Goal: Information Seeking & Learning: Check status

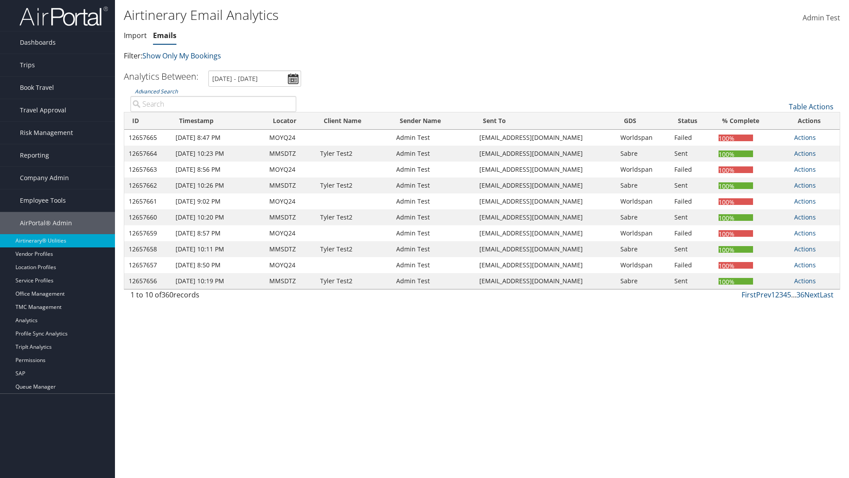
click at [165, 35] on link "Emails" at bounding box center [164, 36] width 23 height 10
click at [156, 91] on link "Advanced Search" at bounding box center [156, 92] width 43 height 8
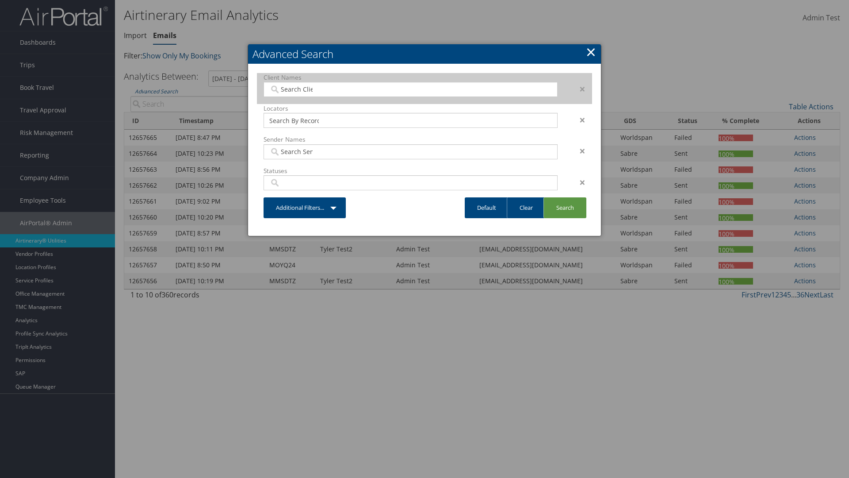
click at [294, 89] on input "search" at bounding box center [294, 89] width 50 height 9
type input "[PERSON_NAME] Business Travel"
type input "72"
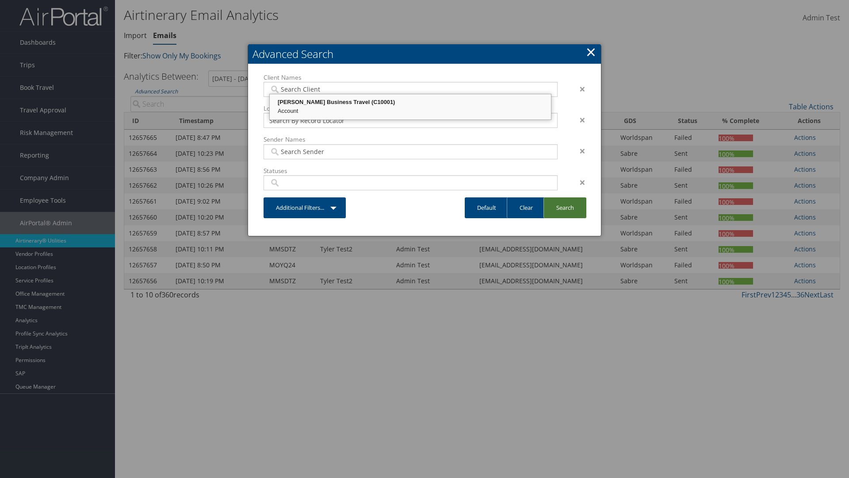
click at [565, 207] on link "Search" at bounding box center [564, 207] width 43 height 21
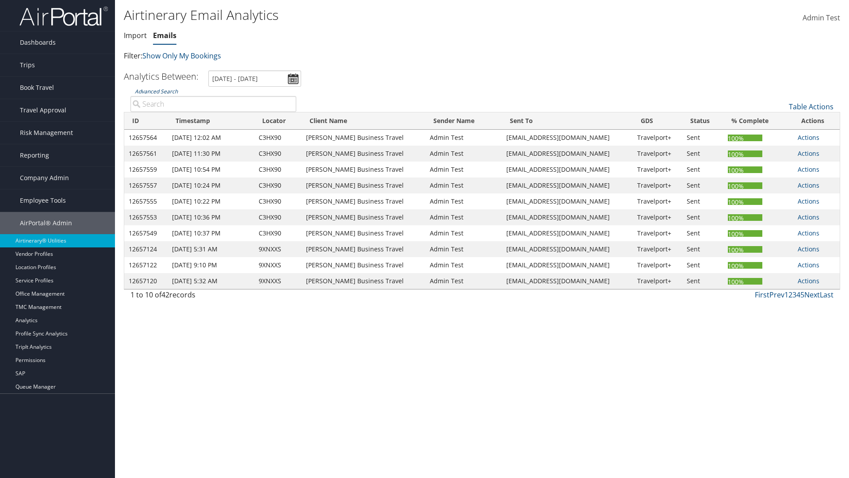
click at [156, 91] on link "Advanced Search" at bounding box center [156, 92] width 43 height 8
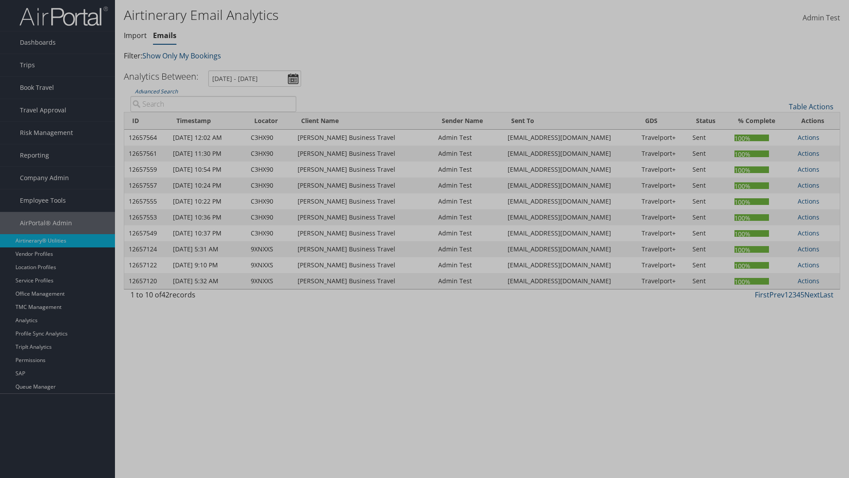
click at [0, 0] on link "Clear" at bounding box center [0, 0] width 0 height 0
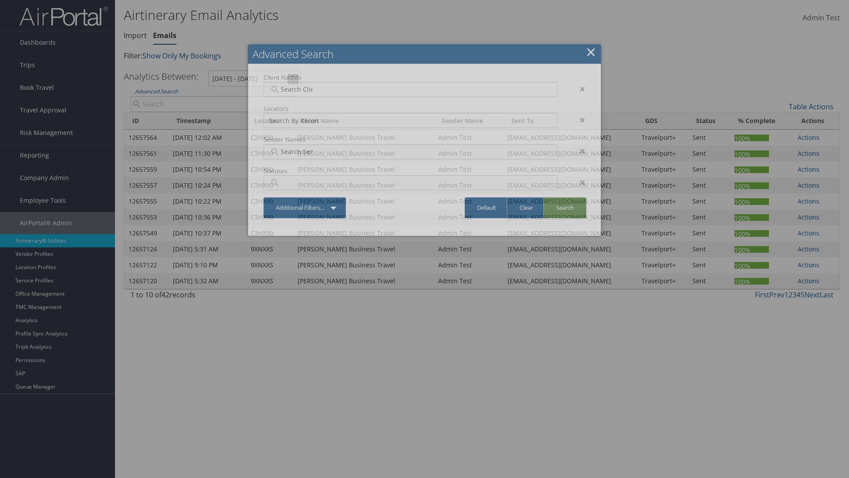
click at [565, 207] on link "Search" at bounding box center [564, 207] width 43 height 21
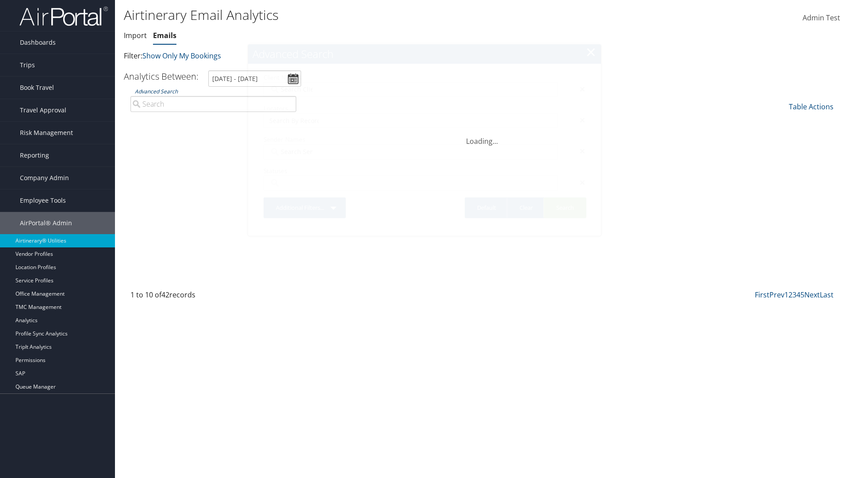
click at [156, 91] on link "Advanced Search" at bounding box center [156, 92] width 43 height 8
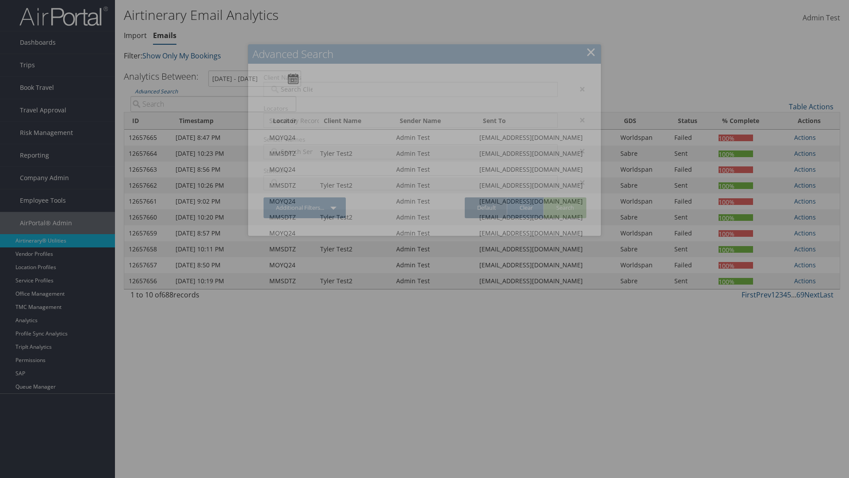
click at [486, 207] on link "Default" at bounding box center [487, 207] width 44 height 21
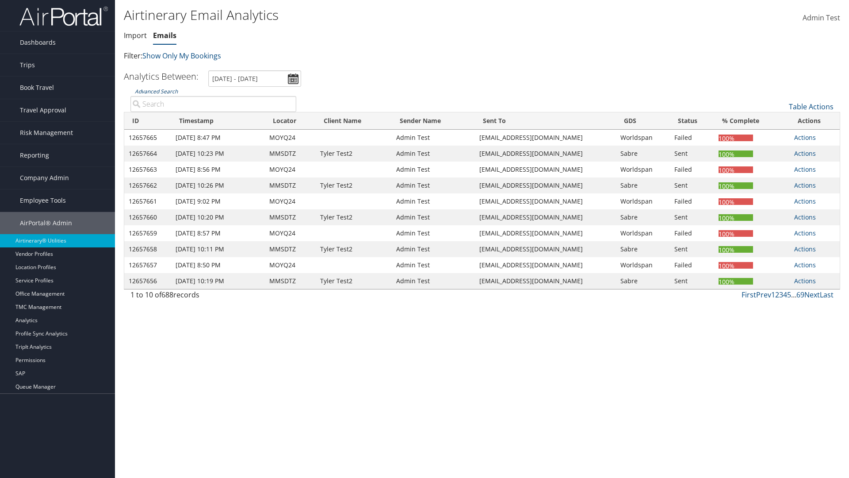
click at [156, 91] on link "Advanced Search" at bounding box center [156, 92] width 43 height 8
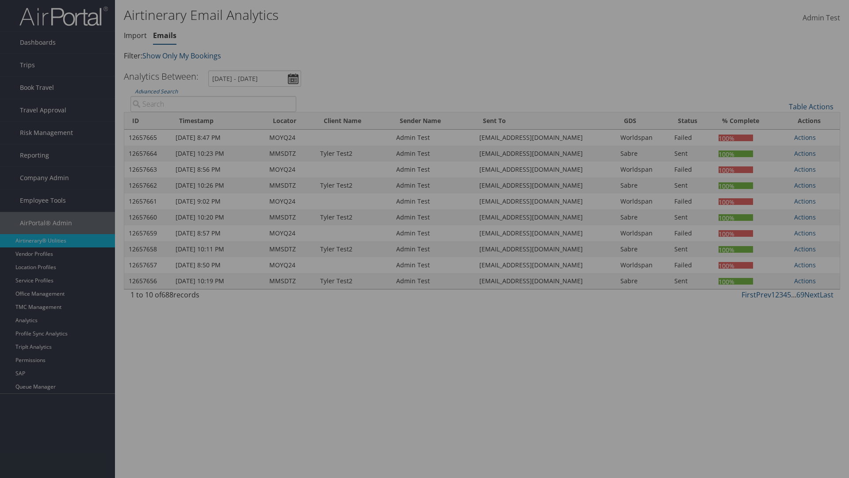
click at [0, 0] on div "×" at bounding box center [0, 0] width 0 height 0
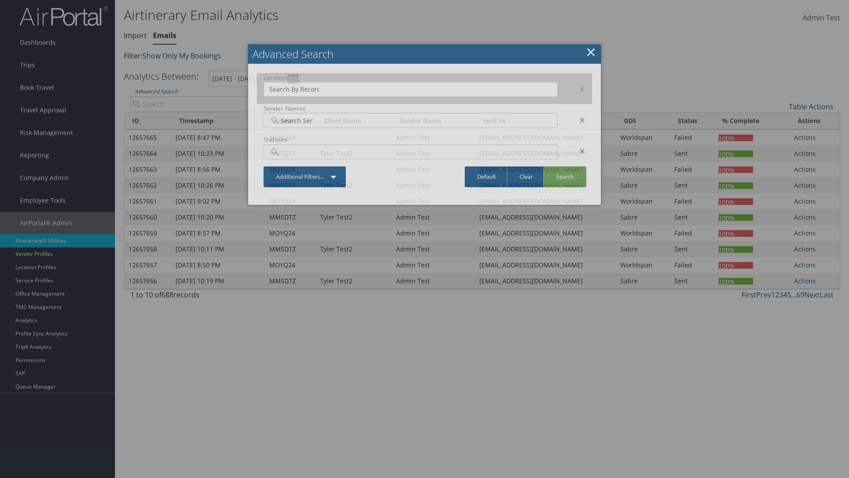
click at [578, 88] on div "×" at bounding box center [578, 89] width 28 height 11
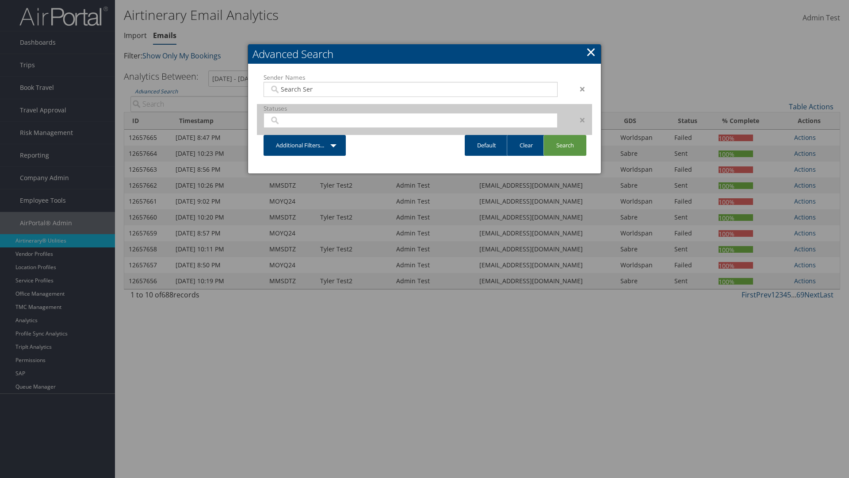
click at [578, 88] on div "×" at bounding box center [578, 89] width 28 height 11
click at [578, 115] on div "×" at bounding box center [578, 120] width 28 height 11
